Goal: Information Seeking & Learning: Learn about a topic

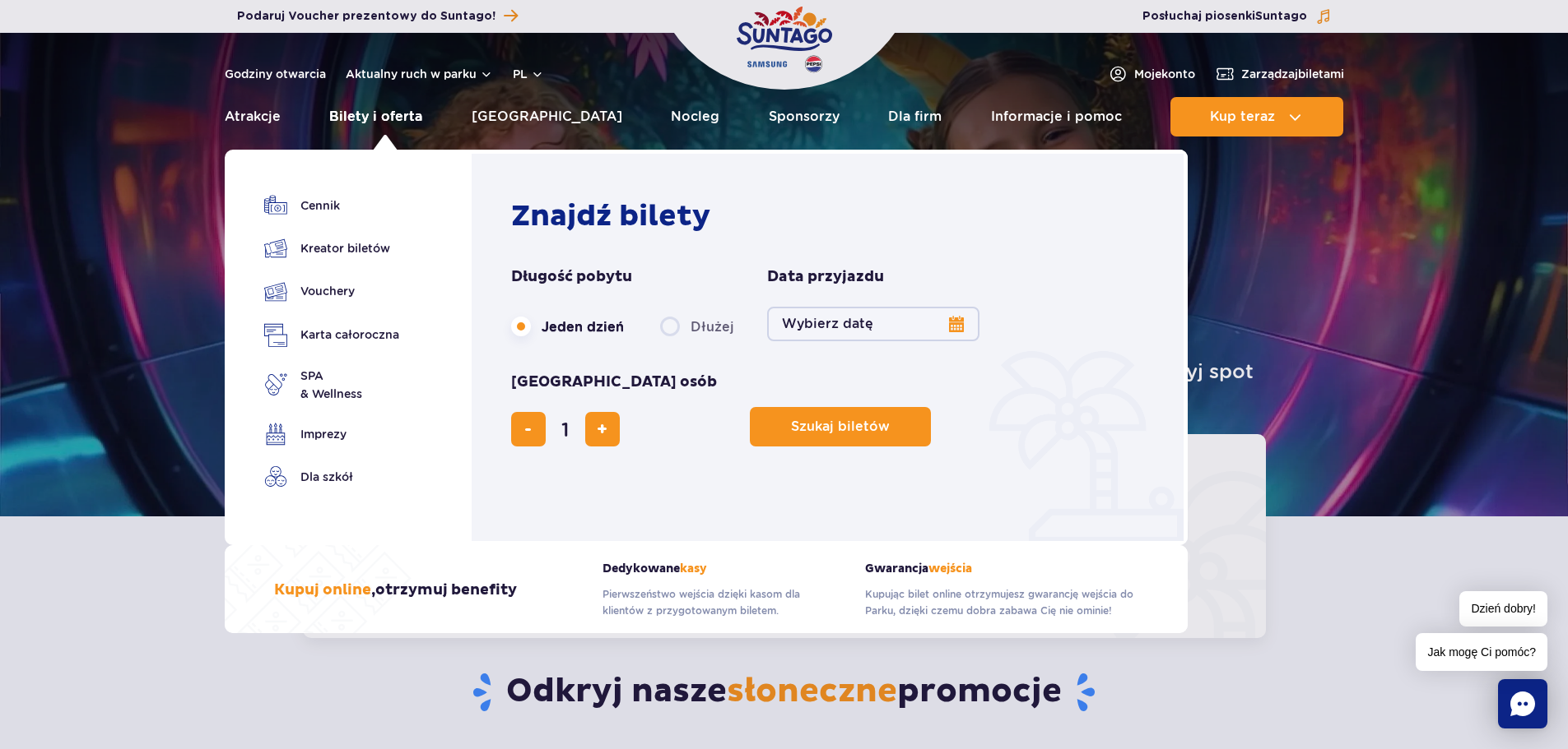
click at [364, 112] on link "Bilety i oferta" at bounding box center [375, 116] width 93 height 39
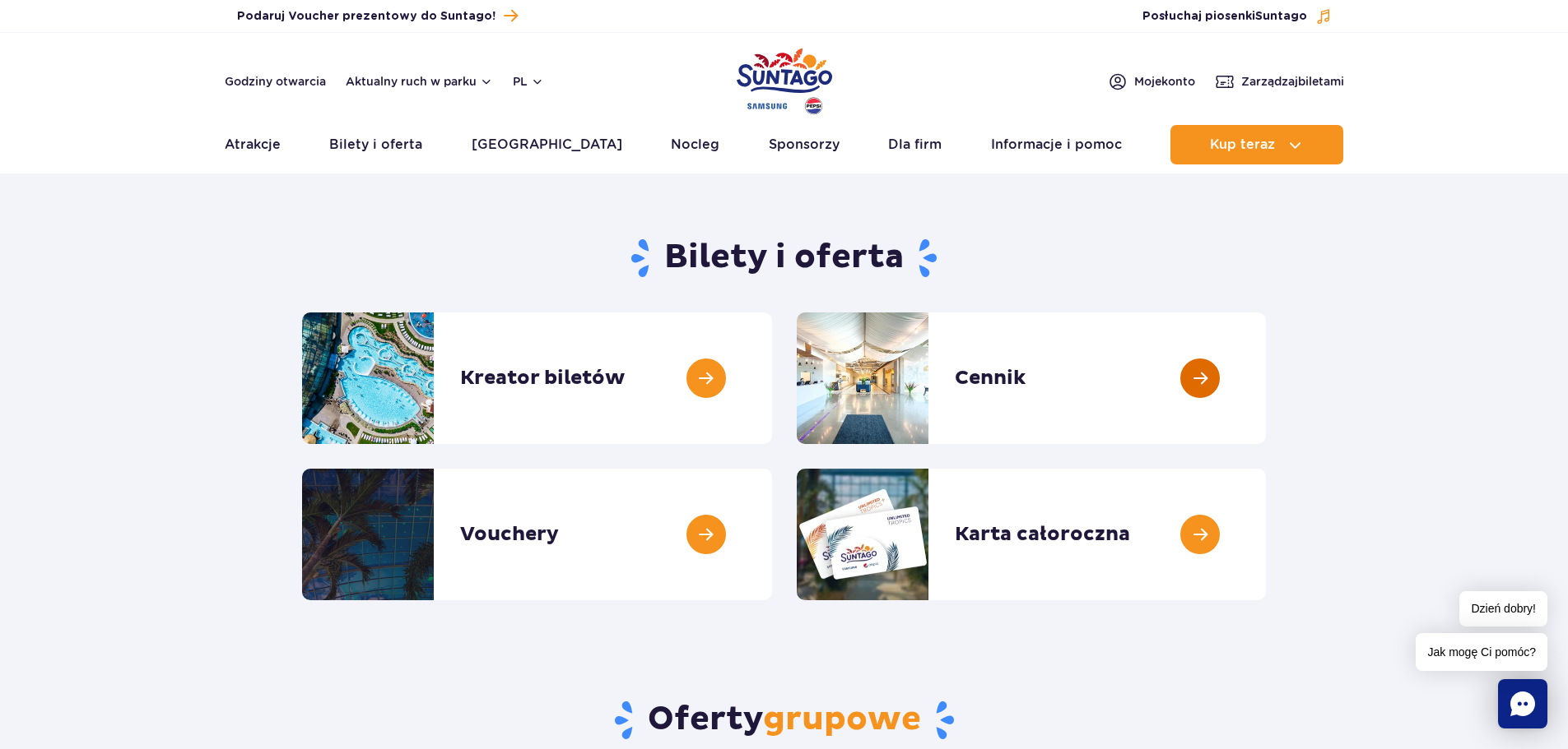
click at [1266, 363] on link at bounding box center [1266, 378] width 0 height 132
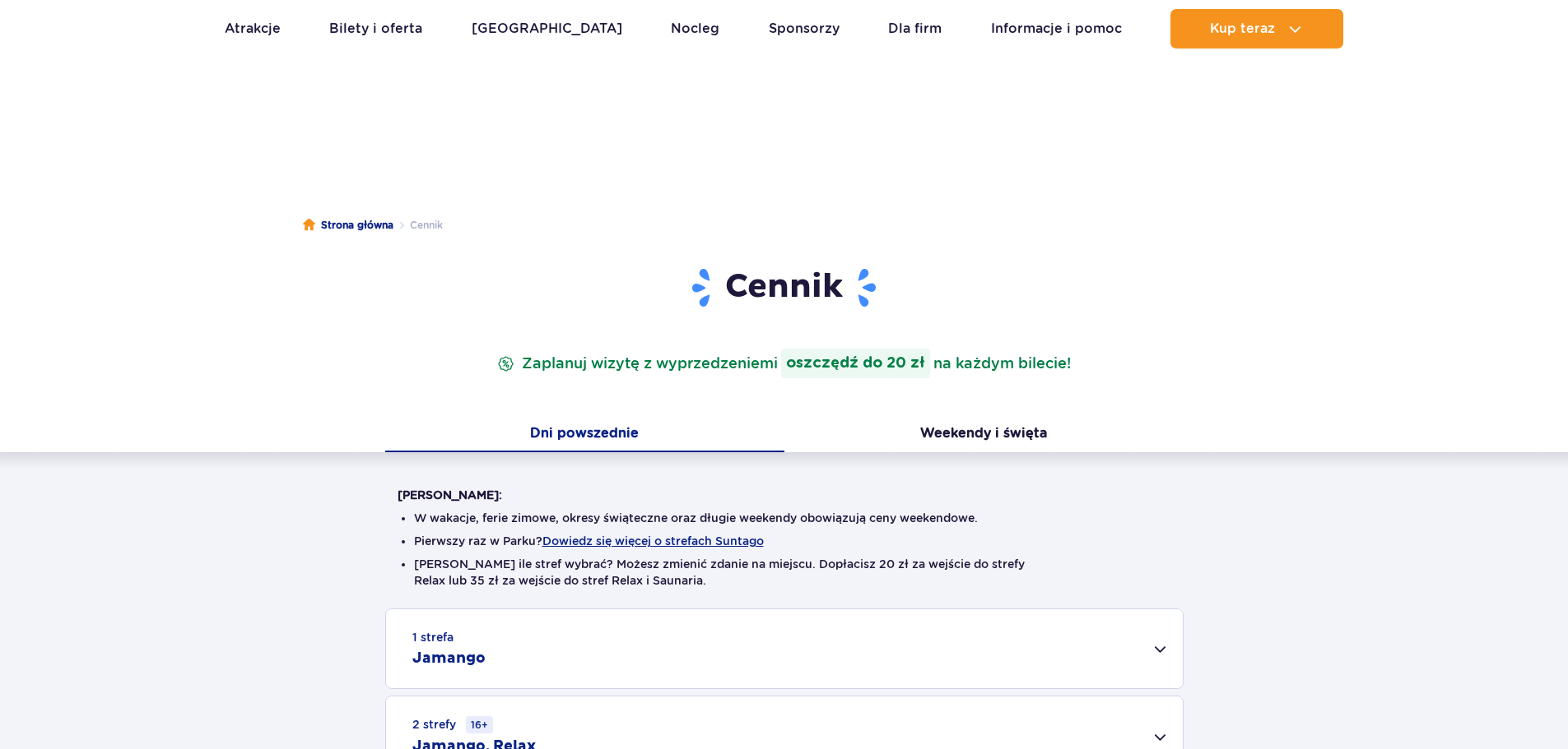
scroll to position [329, 0]
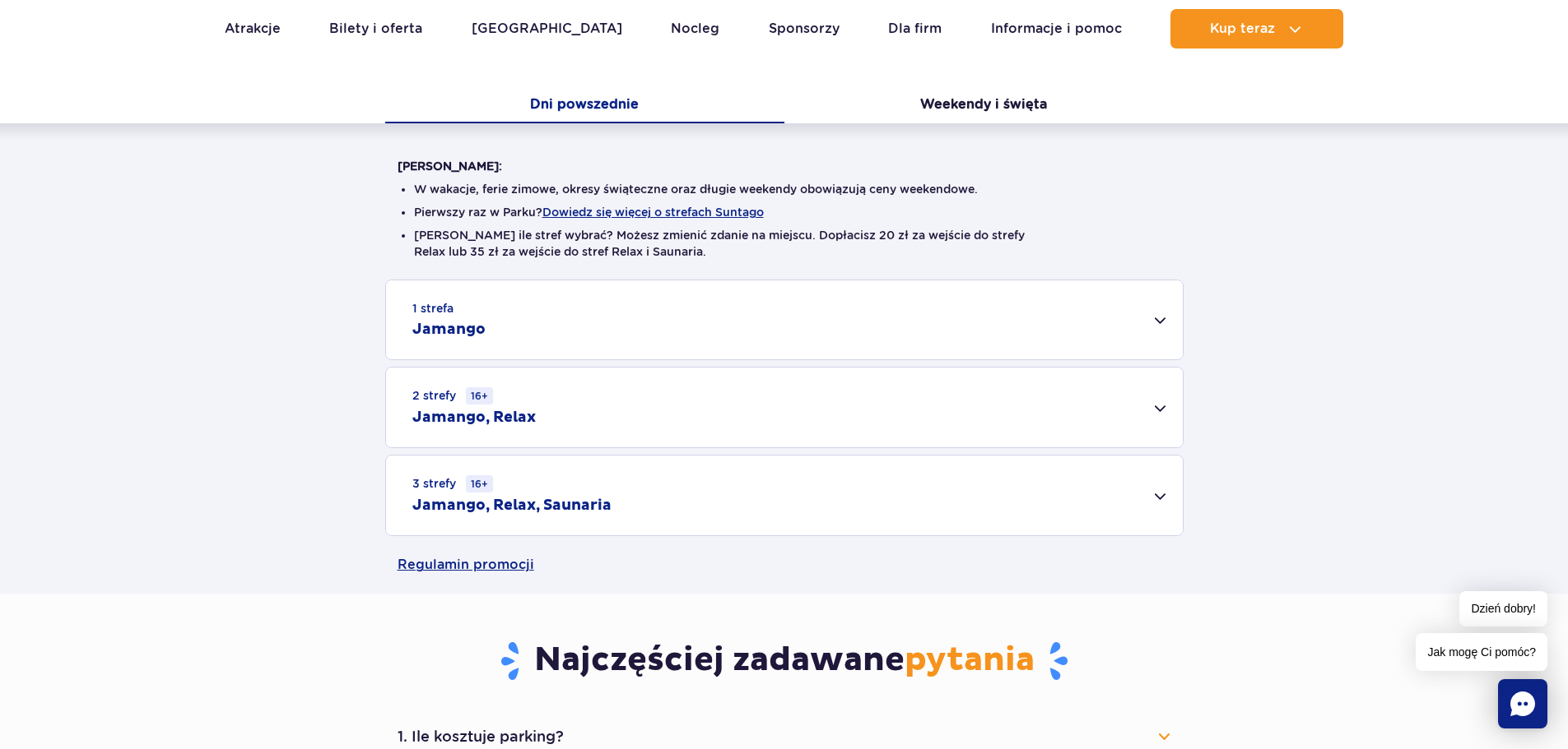
click at [747, 480] on div "3 strefy 16+ Jamango, Relax, Saunaria" at bounding box center [784, 496] width 796 height 80
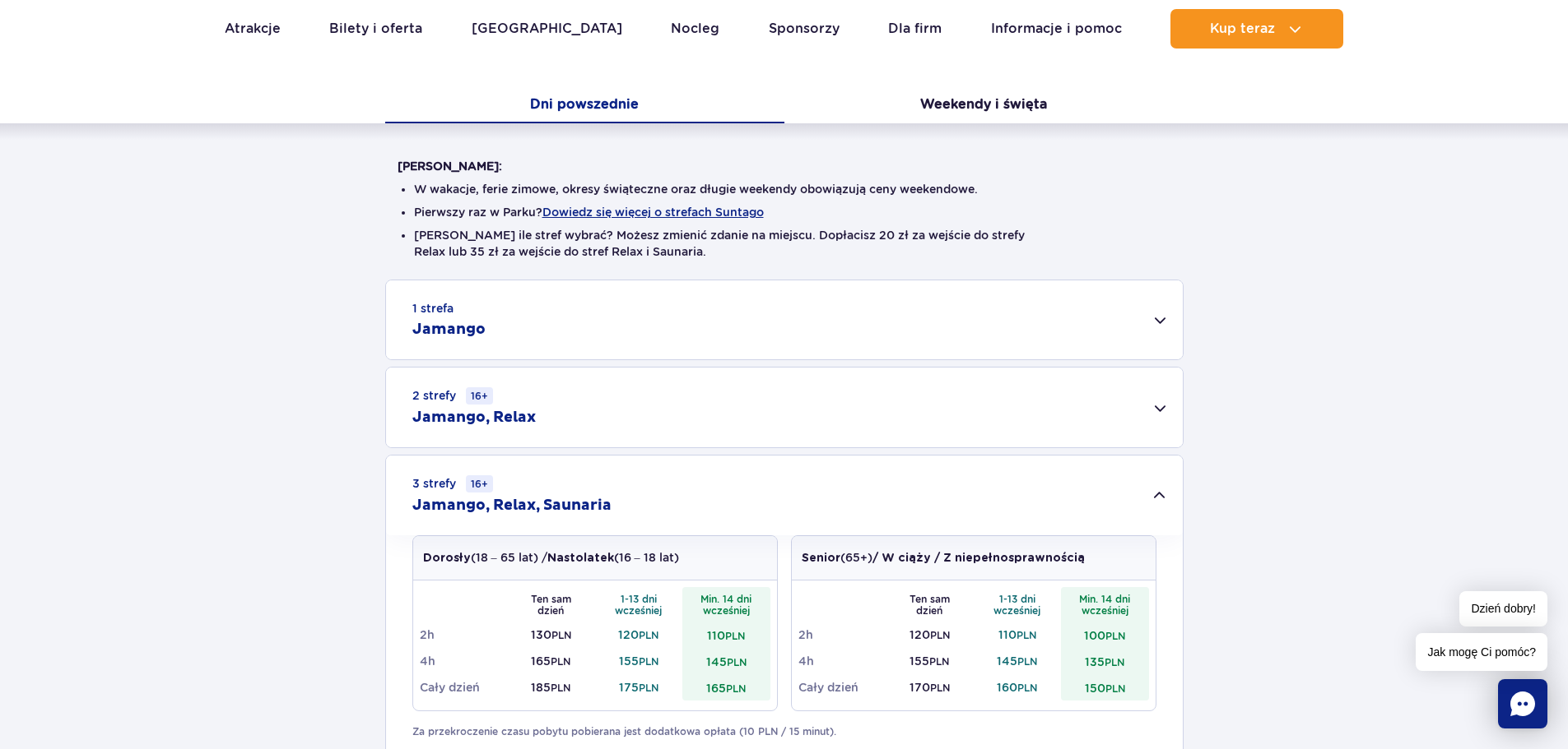
click at [695, 417] on div "2 strefy 16+ Jamango, Relax" at bounding box center [784, 408] width 796 height 80
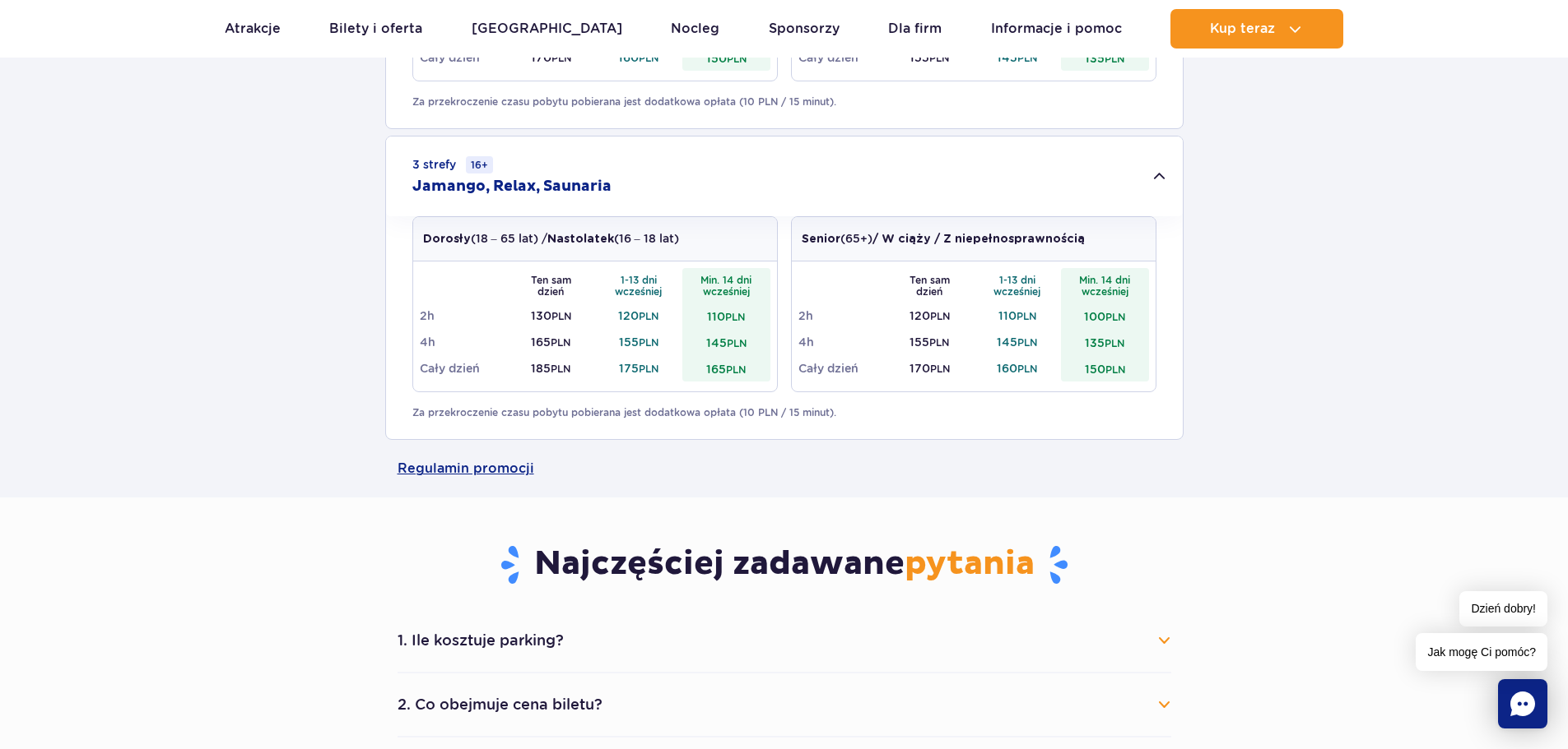
scroll to position [1069, 0]
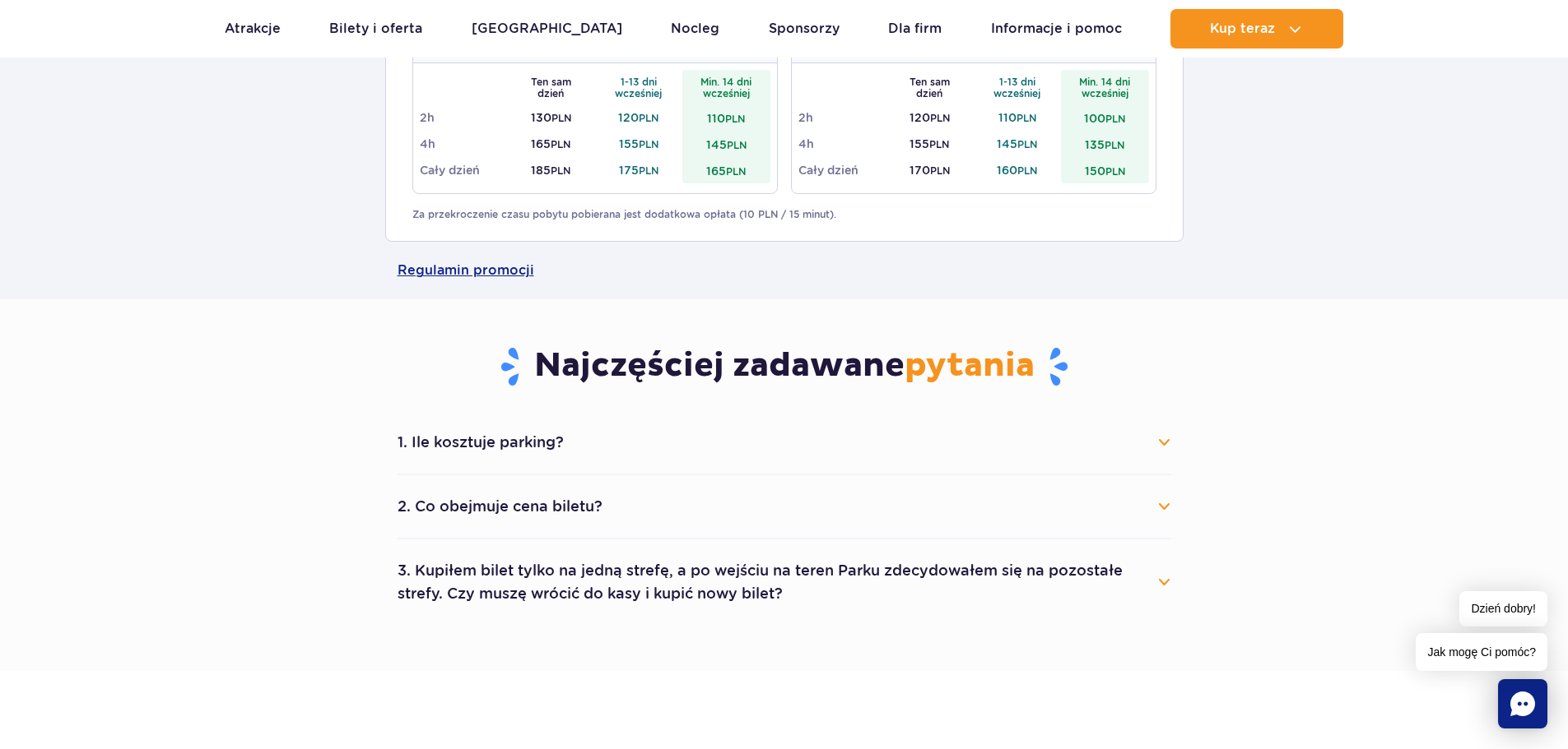
click at [604, 439] on button "1. Ile kosztuje parking?" at bounding box center [784, 442] width 774 height 36
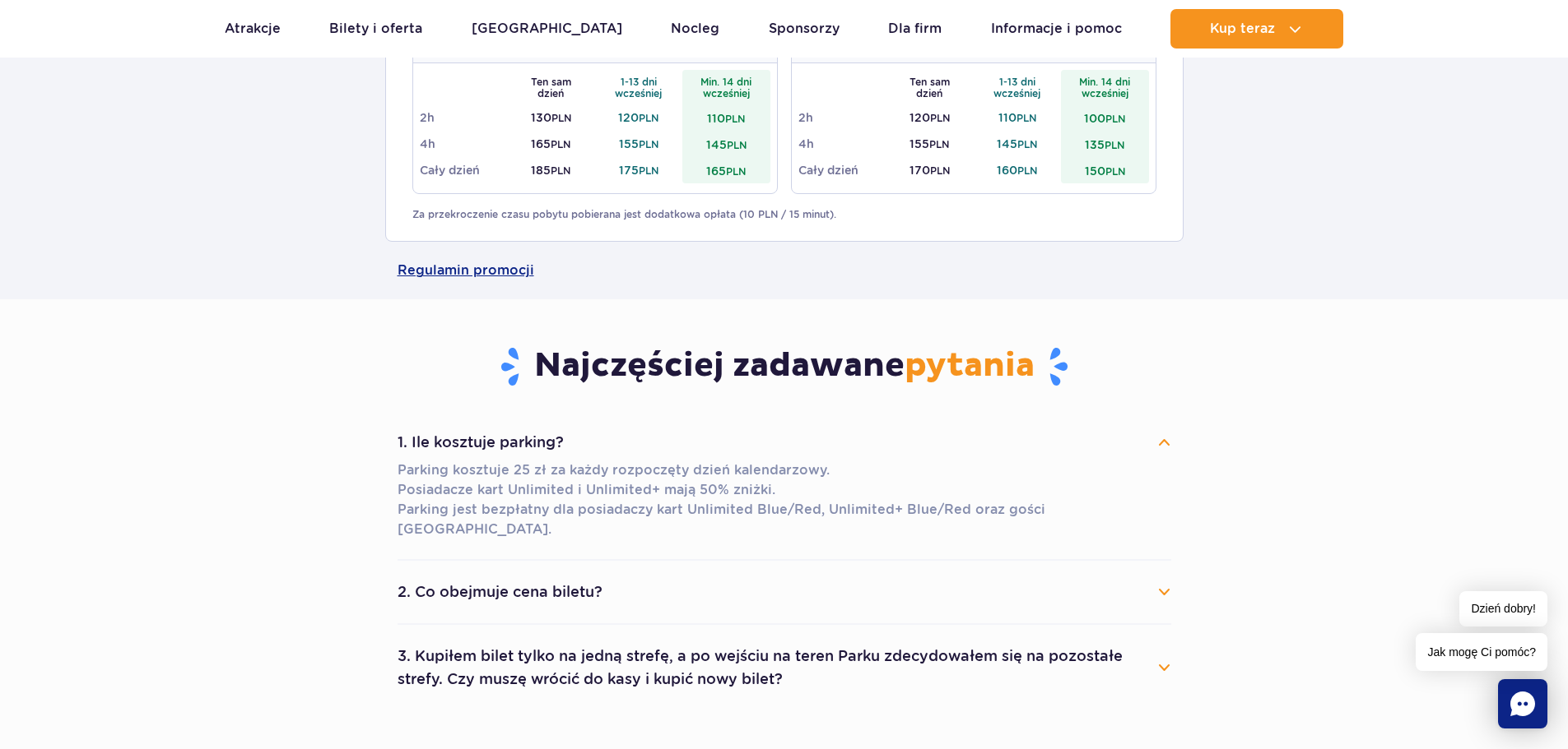
click at [604, 439] on button "1. Ile kosztuje parking?" at bounding box center [784, 442] width 774 height 36
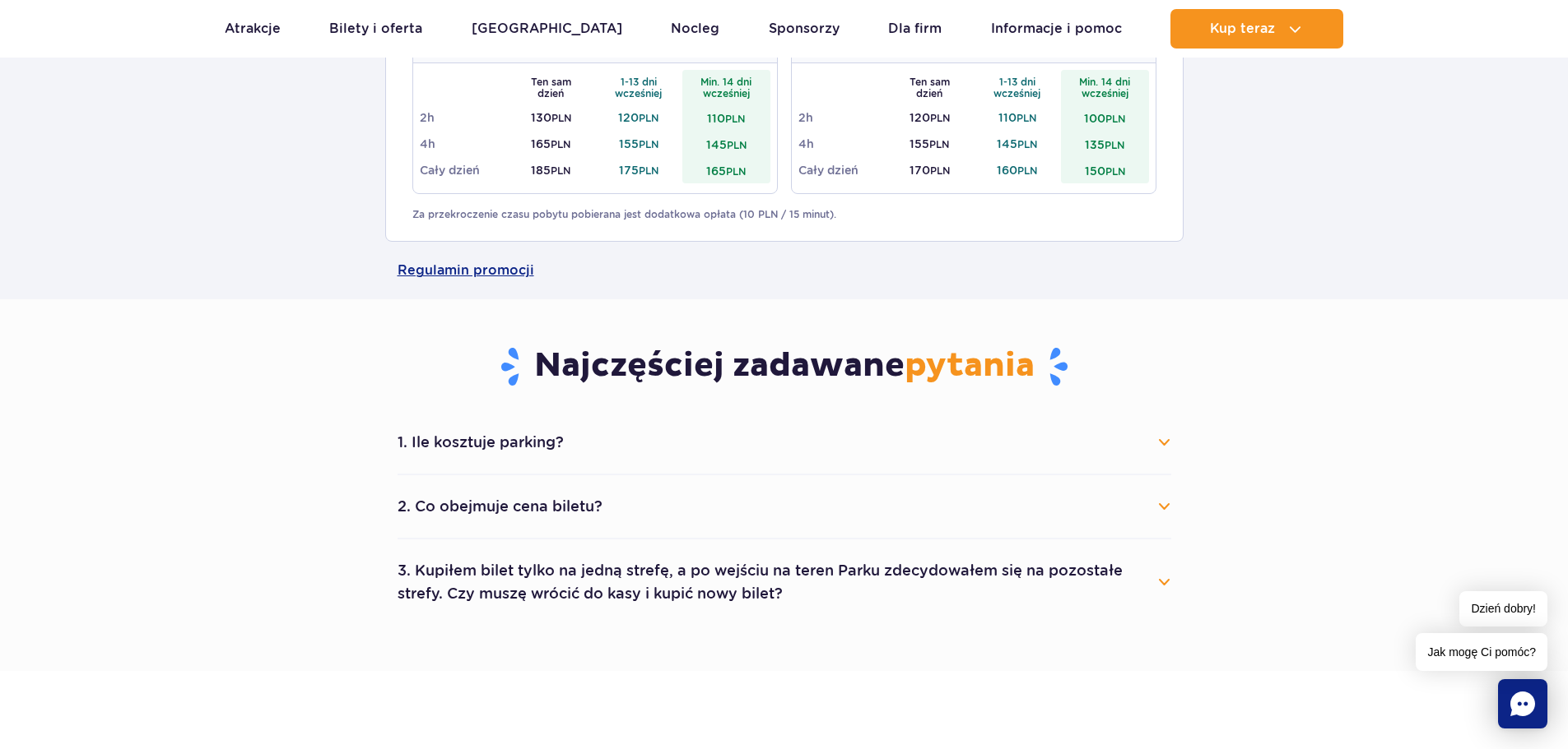
click at [594, 500] on button "2. Co obejmuje cena biletu?" at bounding box center [784, 506] width 774 height 36
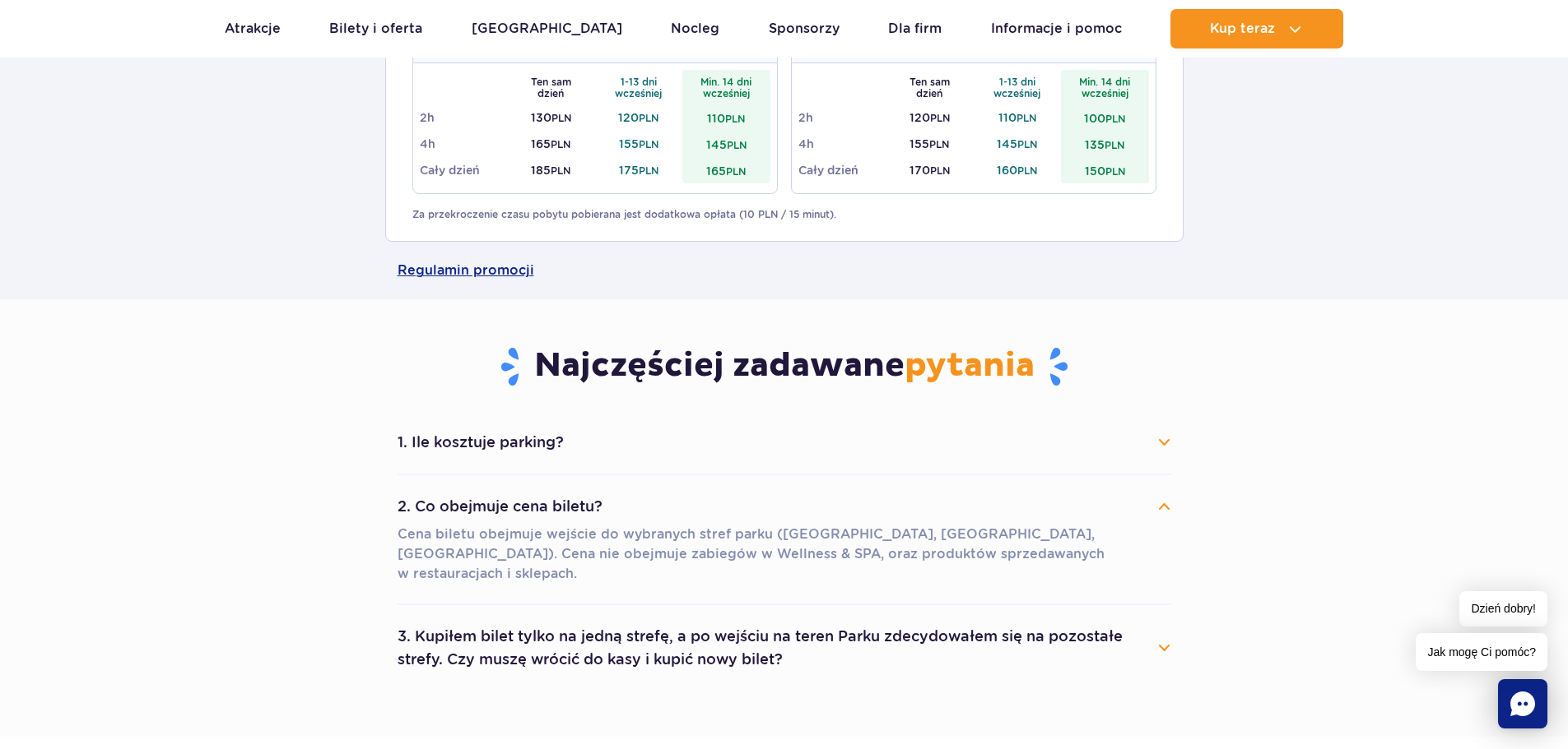
click at [593, 500] on button "2. Co obejmuje cena biletu?" at bounding box center [784, 506] width 774 height 36
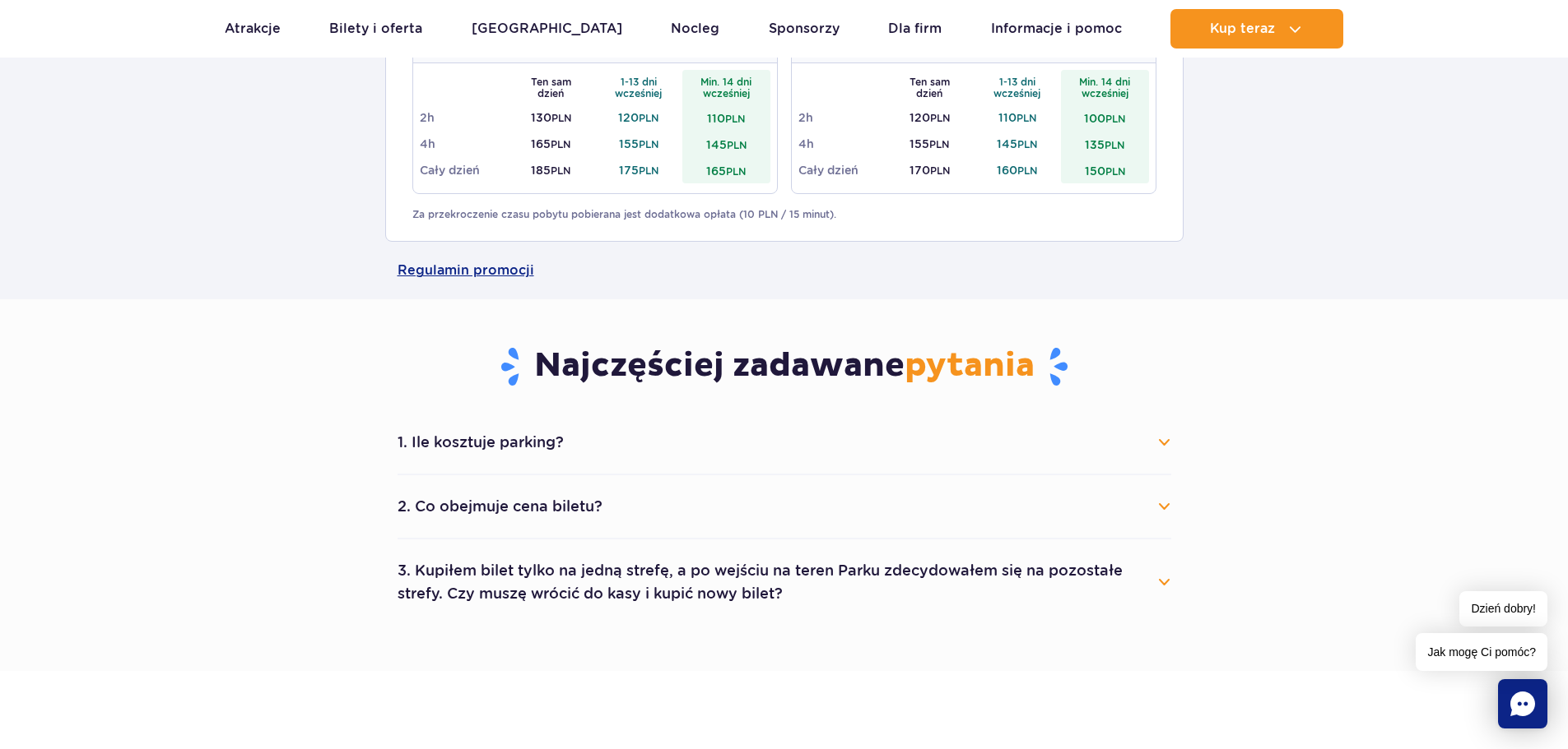
click at [579, 582] on button "3. Kupiłem bilet tylko na jedną strefę, a po wejściu na teren Parku zdecydowałe…" at bounding box center [784, 582] width 774 height 60
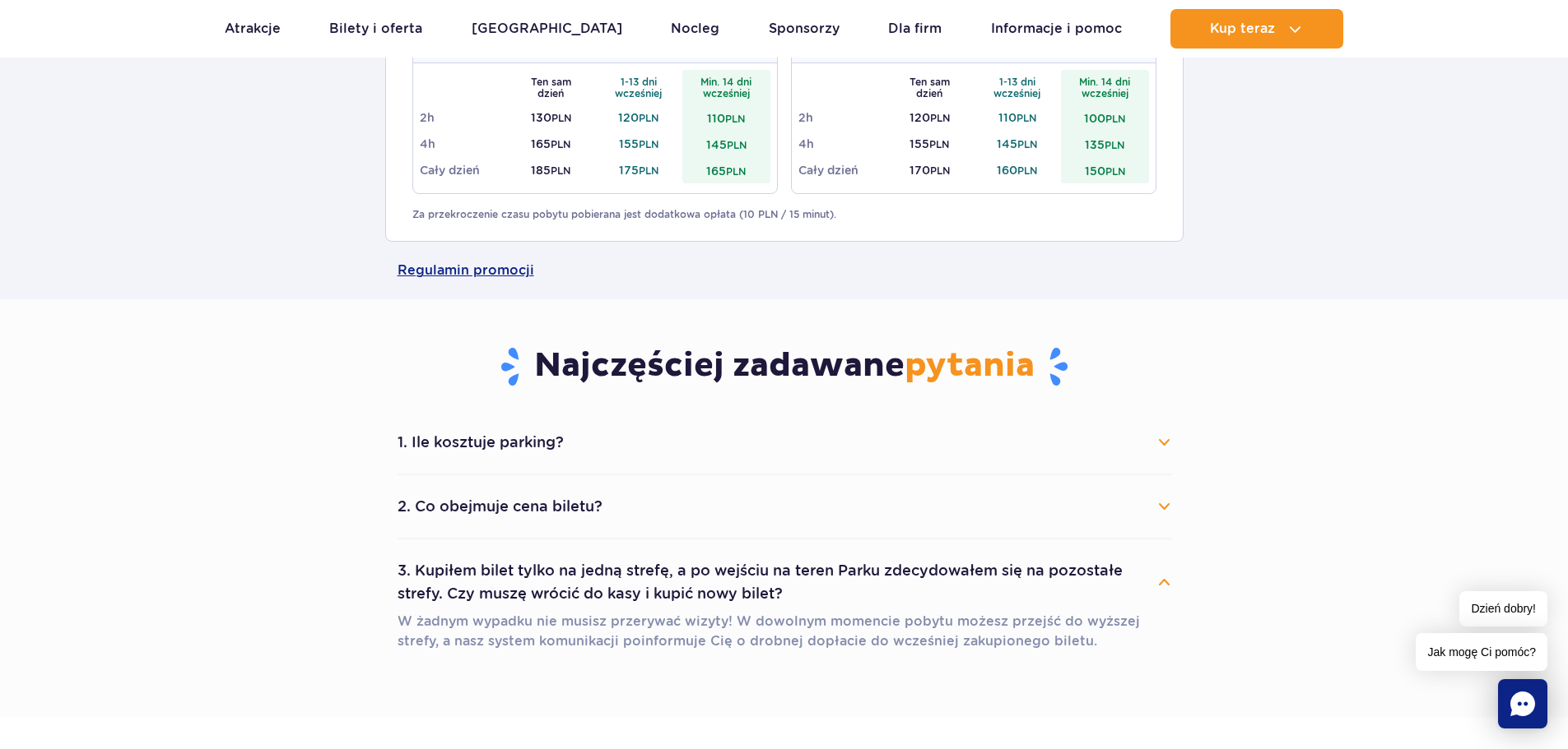
click at [579, 582] on button "3. Kupiłem bilet tylko na jedną strefę, a po wejściu na teren Parku zdecydowałe…" at bounding box center [784, 582] width 774 height 60
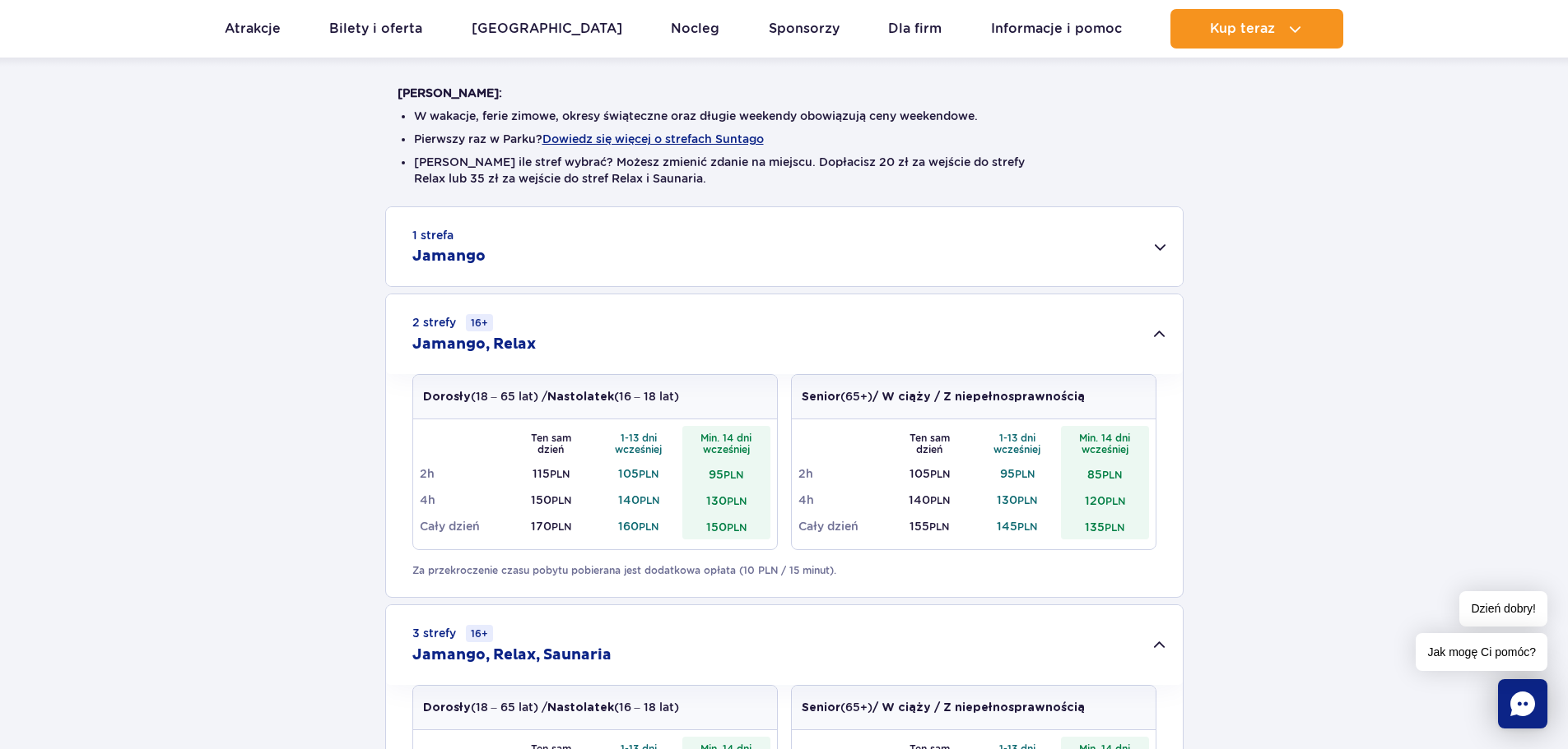
scroll to position [247, 0]
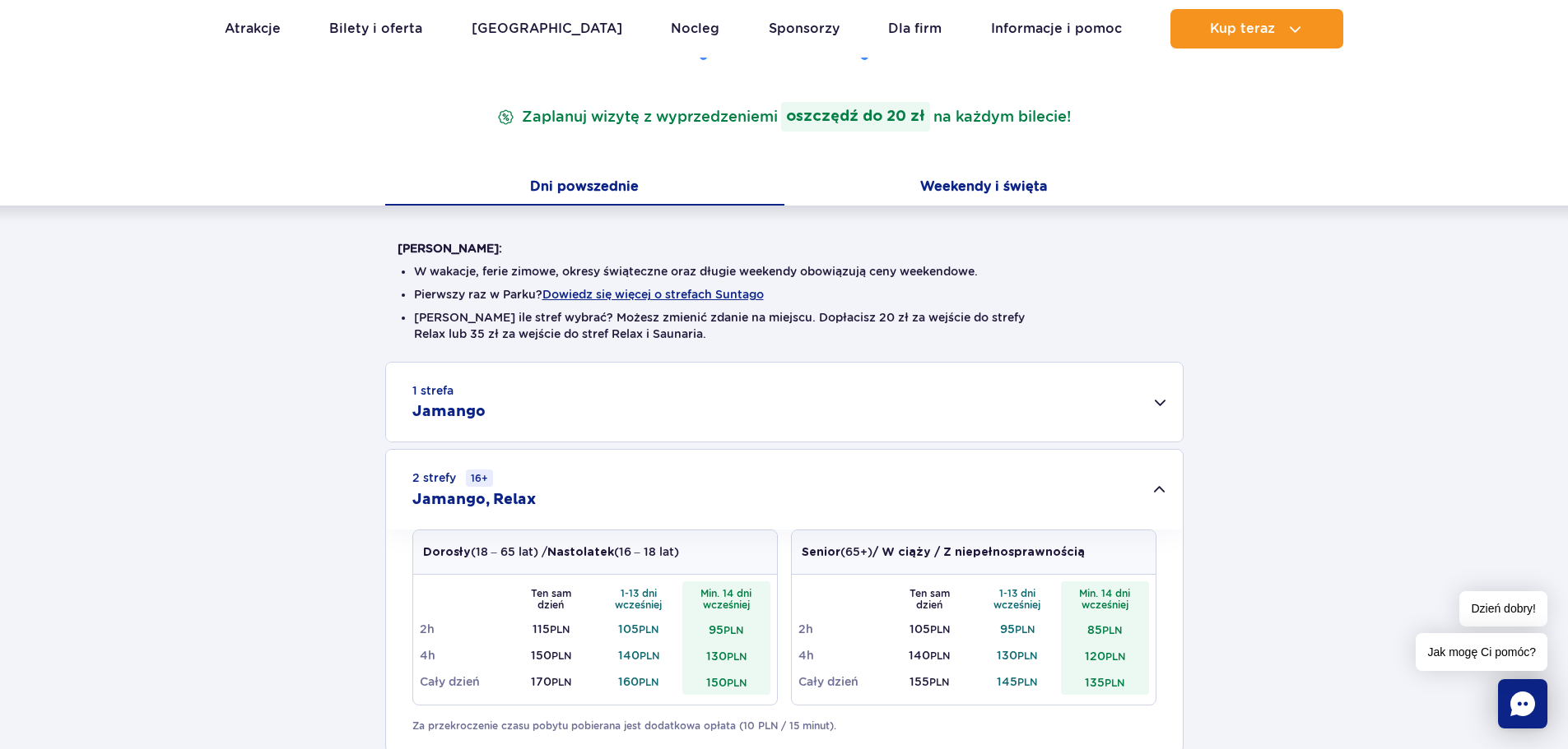
click at [979, 184] on button "Weekendy i święta" at bounding box center [984, 187] width 400 height 34
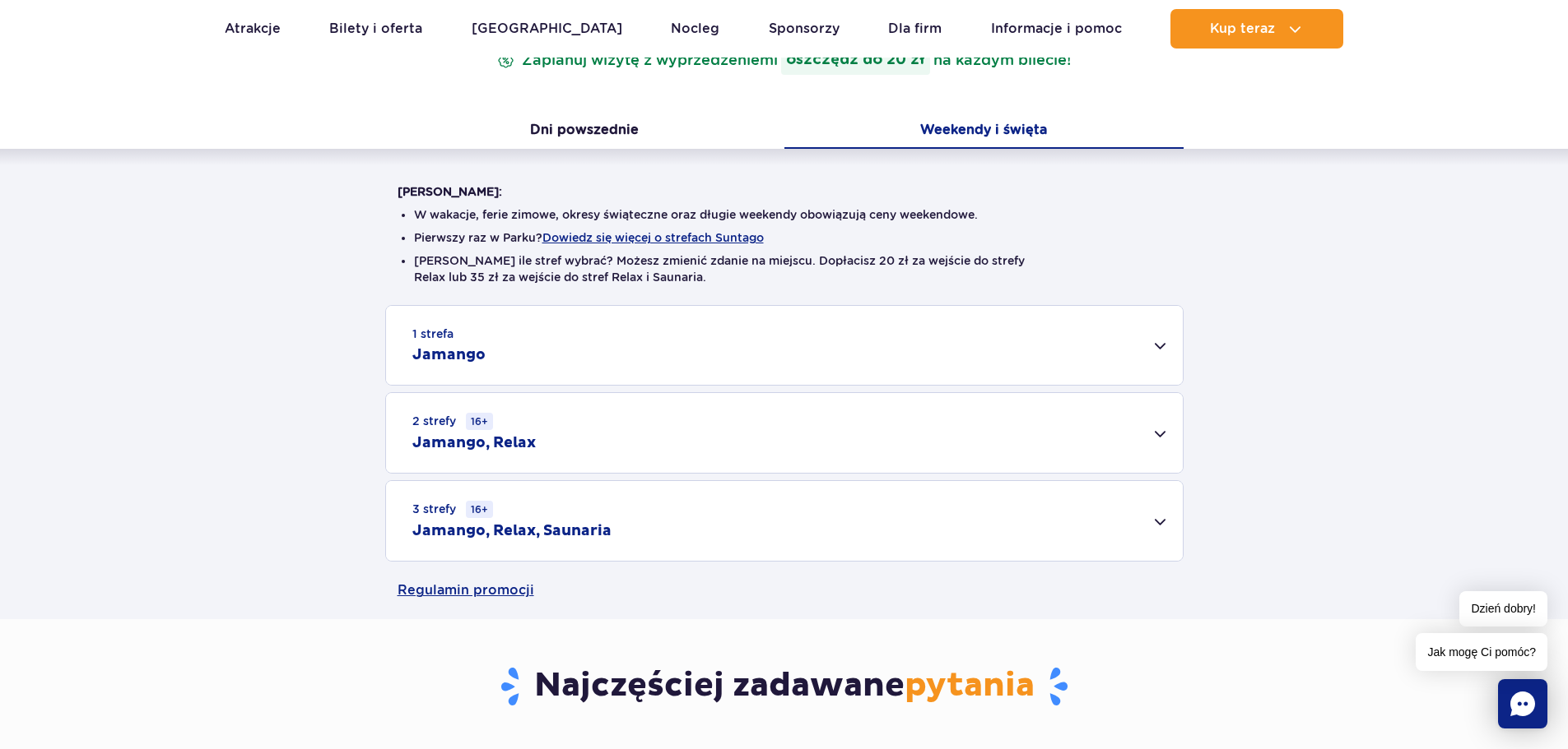
scroll to position [411, 0]
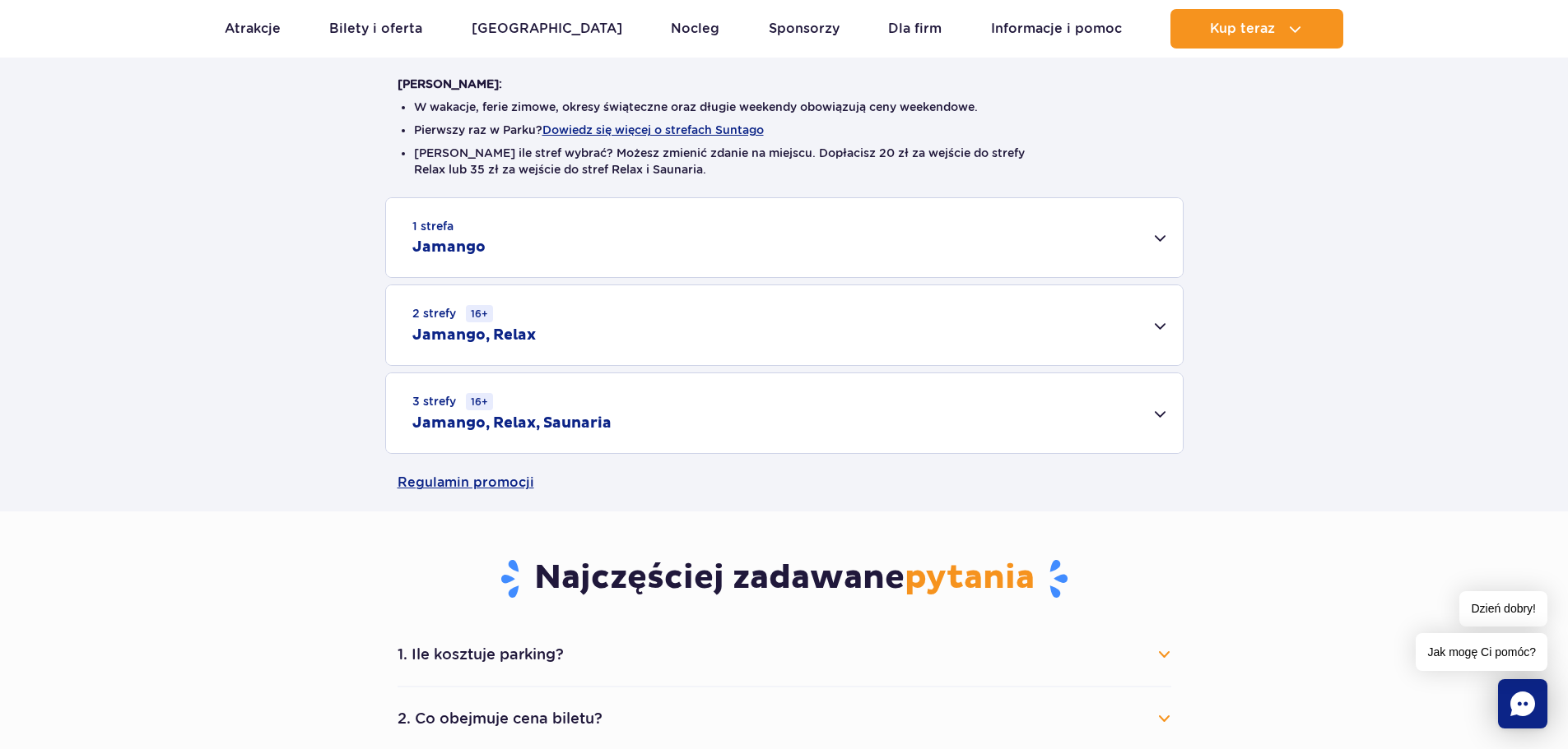
click at [526, 410] on div "3 strefy 16+ Jamango, Relax, Saunaria" at bounding box center [784, 413] width 796 height 80
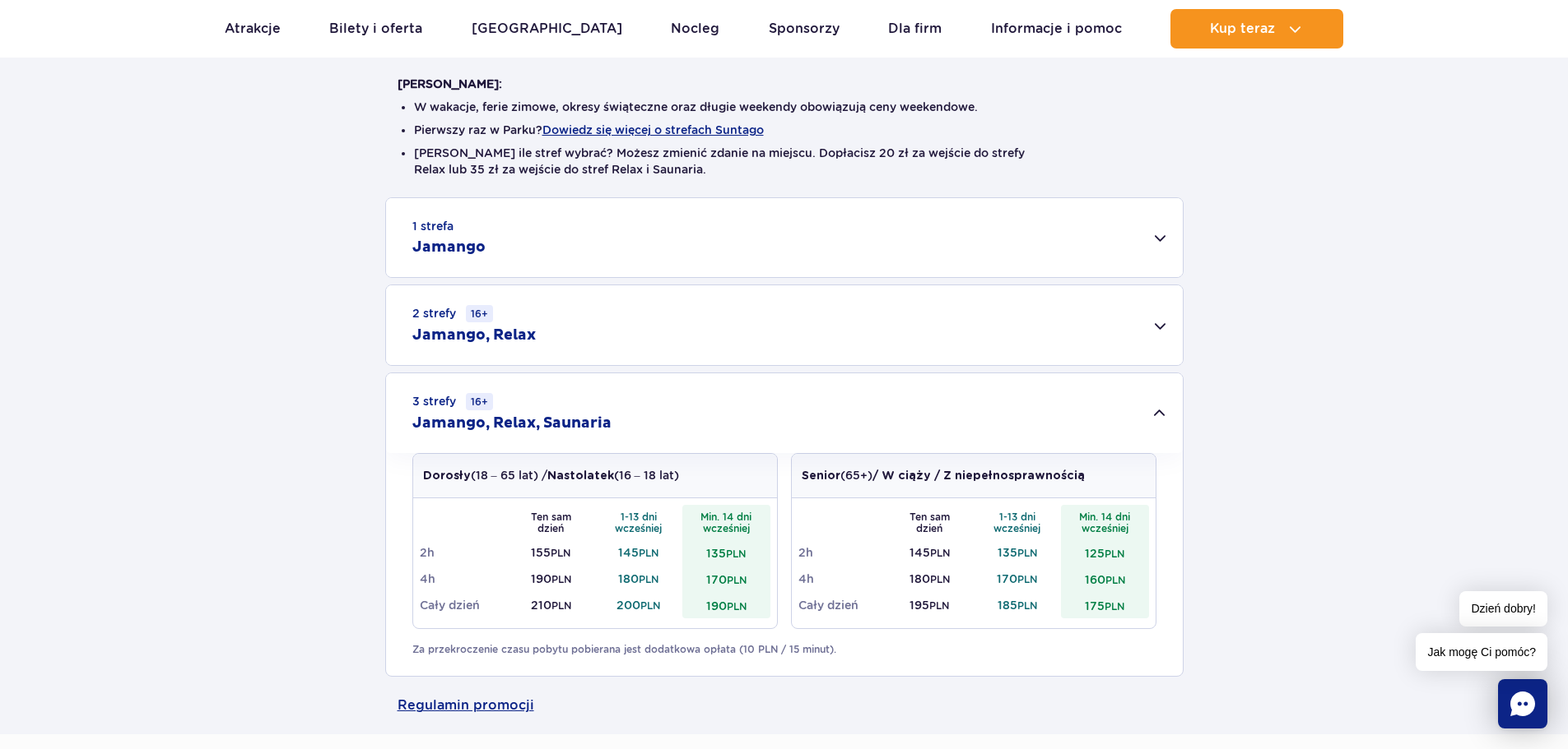
click at [518, 337] on h2 "Jamango, Relax" at bounding box center [474, 336] width 123 height 20
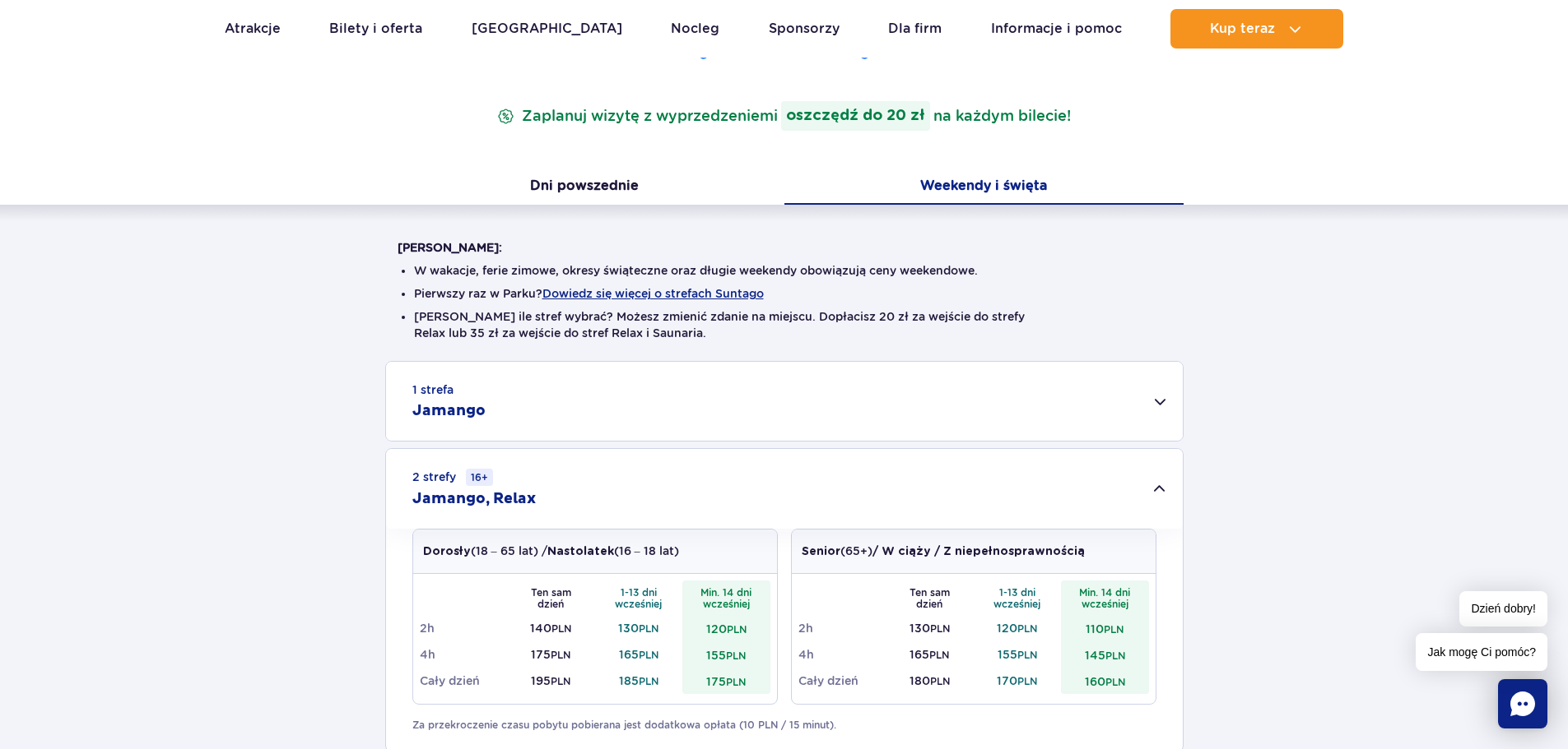
scroll to position [247, 0]
click at [602, 193] on button "Dni powszednie" at bounding box center [584, 187] width 400 height 34
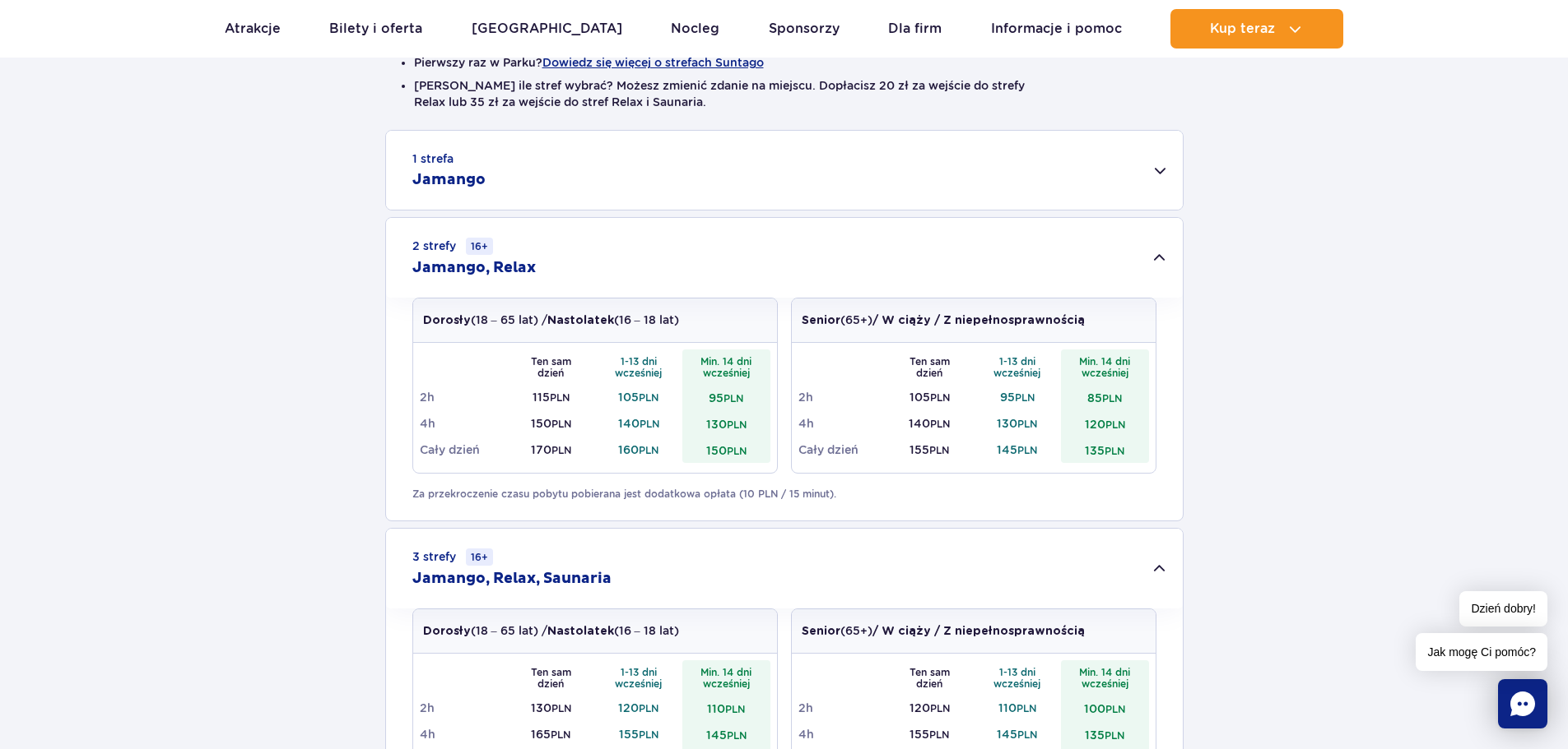
scroll to position [740, 0]
